Goal: Task Accomplishment & Management: Complete application form

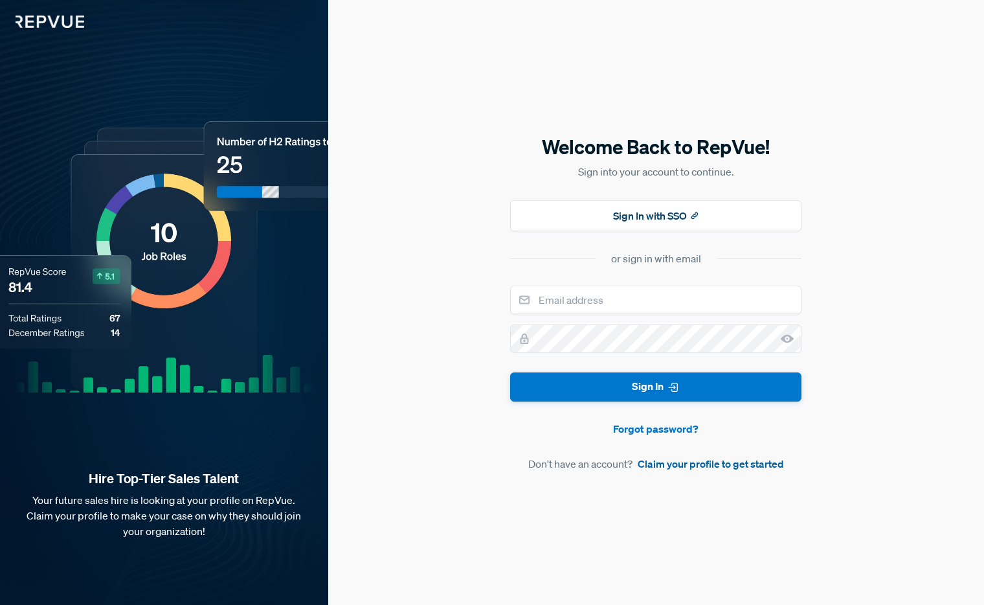
click at [672, 467] on link "Claim your profile to get started" at bounding box center [711, 464] width 146 height 16
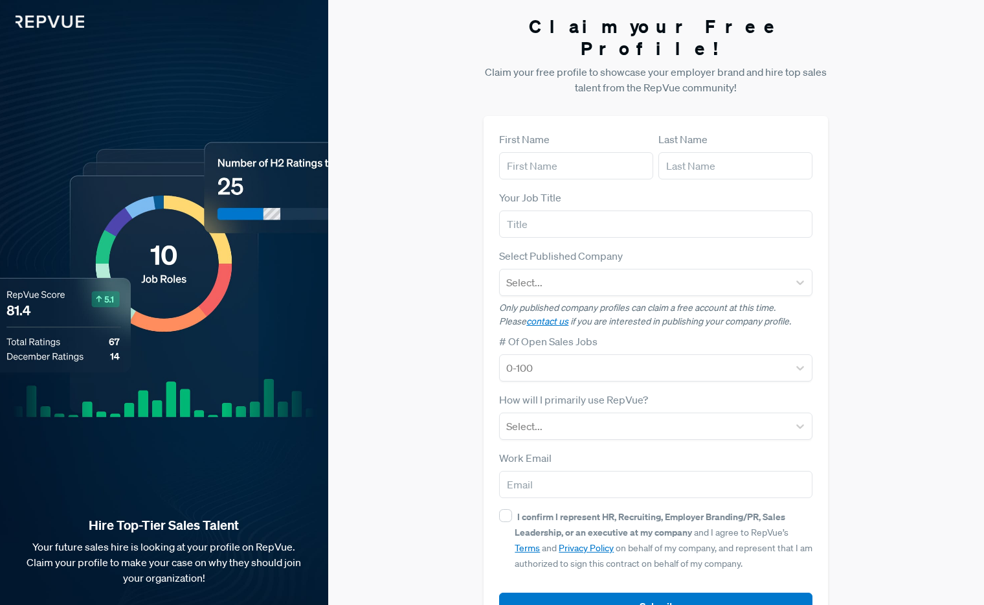
click at [568, 131] on div "First Name" at bounding box center [576, 155] width 154 height 48
click at [574, 152] on input "text" at bounding box center [576, 165] width 154 height 27
type input "matt"
type input "[PERSON_NAME]"
type input "`"
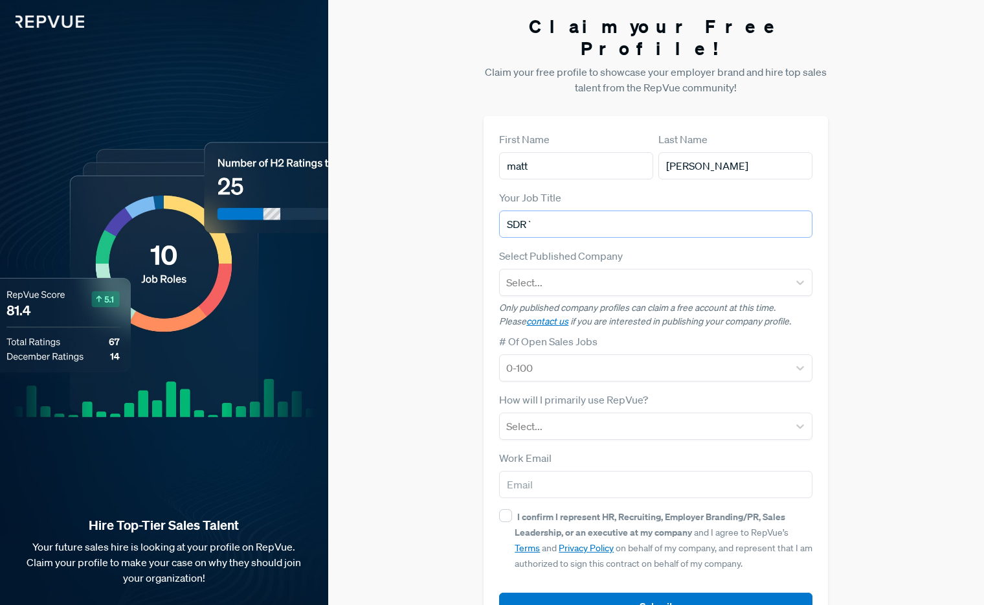
type input "SDR`"
type input "dandy"
click at [559, 304] on div "Dandy" at bounding box center [655, 317] width 313 height 26
click at [564, 359] on div at bounding box center [644, 368] width 276 height 18
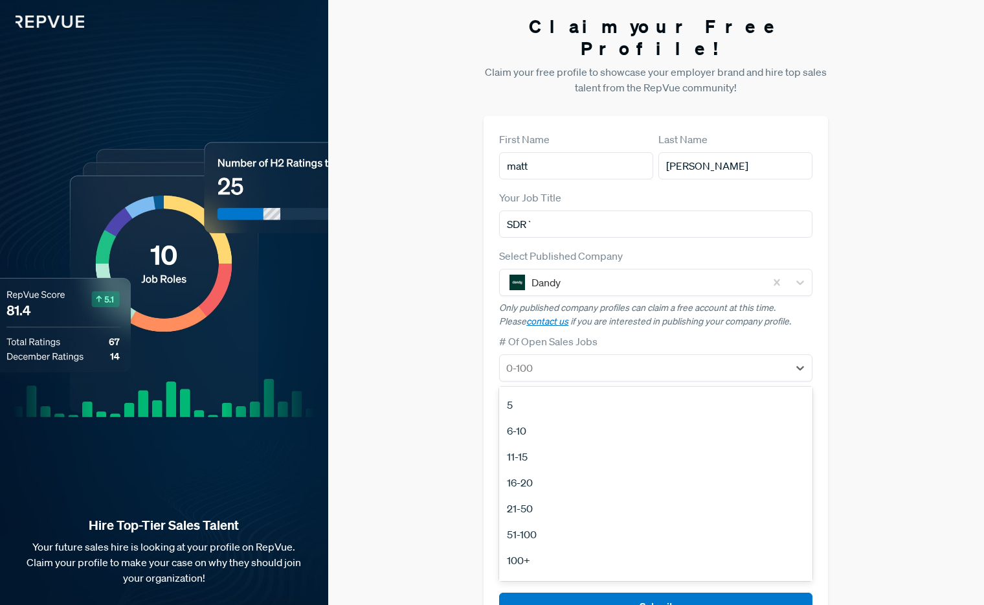
scroll to position [122, 0]
click at [561, 526] on div "100+" at bounding box center [655, 539] width 313 height 26
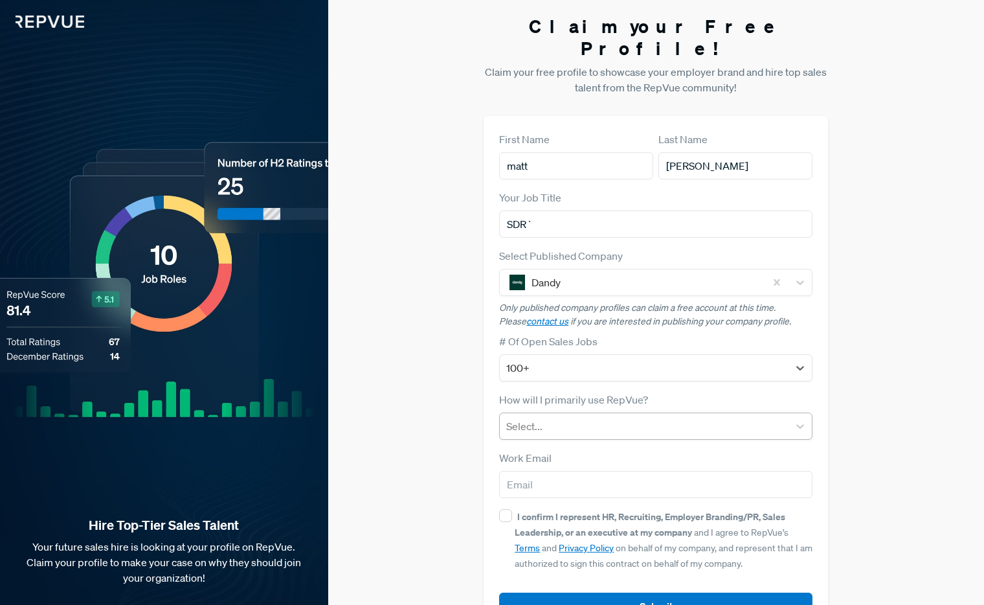
click at [592, 417] on div at bounding box center [644, 426] width 276 height 18
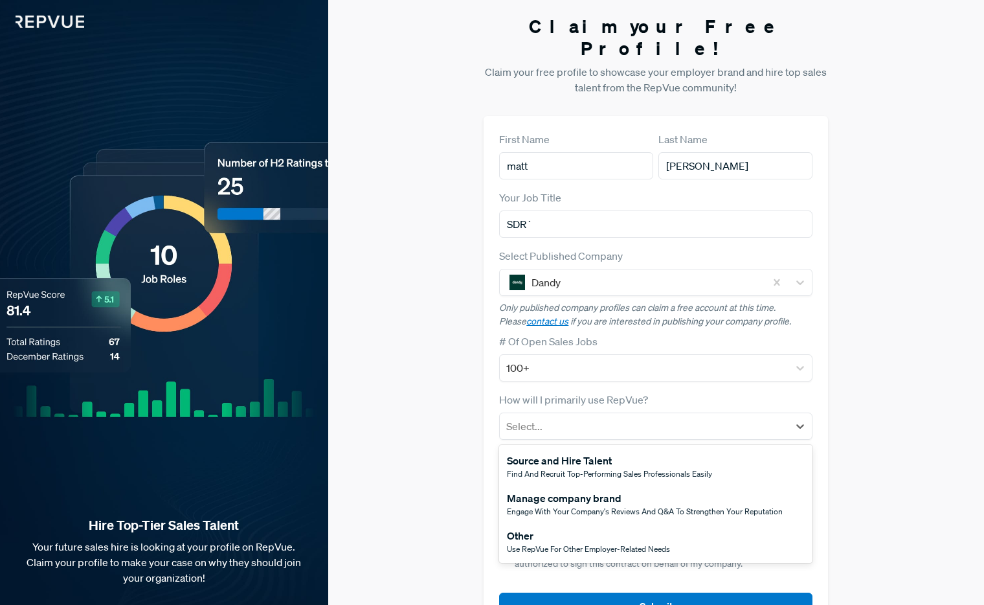
click at [553, 543] on span "Use RepVue for other employer-related needs" at bounding box center [588, 548] width 163 height 11
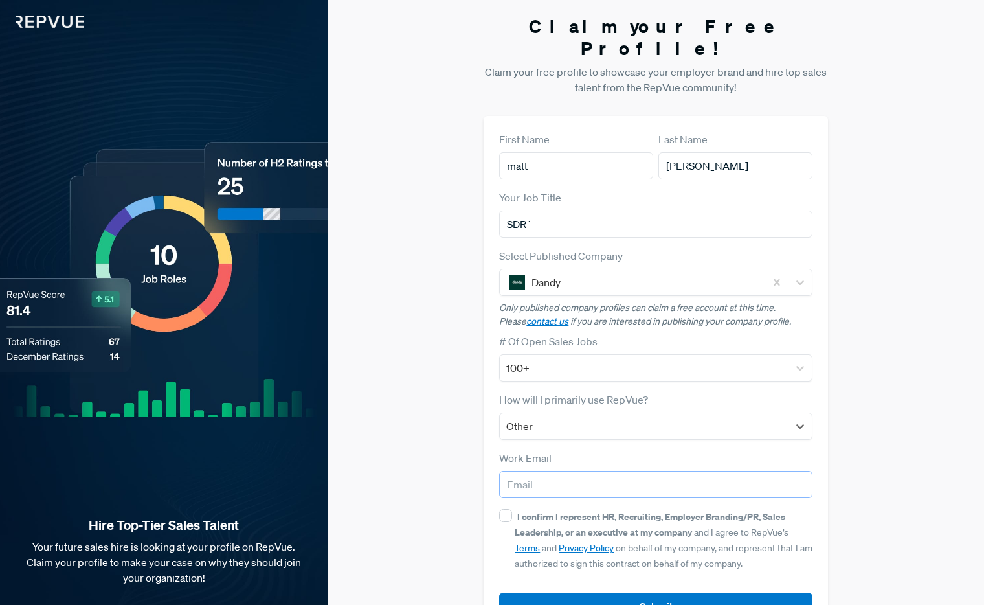
click at [562, 472] on input "email" at bounding box center [655, 484] width 313 height 27
type input "[PERSON_NAME][EMAIL_ADDRESS][PERSON_NAME][DOMAIN_NAME]"
